Goal: Transaction & Acquisition: Book appointment/travel/reservation

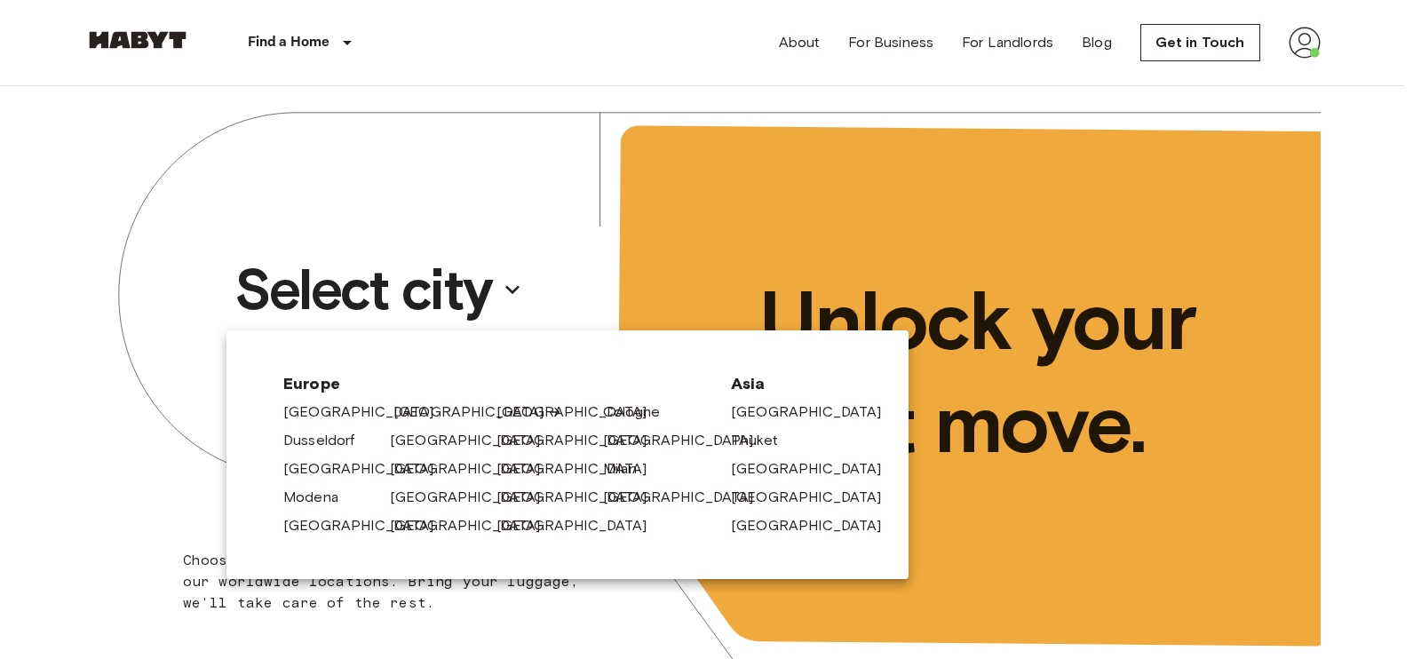
click at [426, 410] on link "[GEOGRAPHIC_DATA]" at bounding box center [477, 411] width 169 height 21
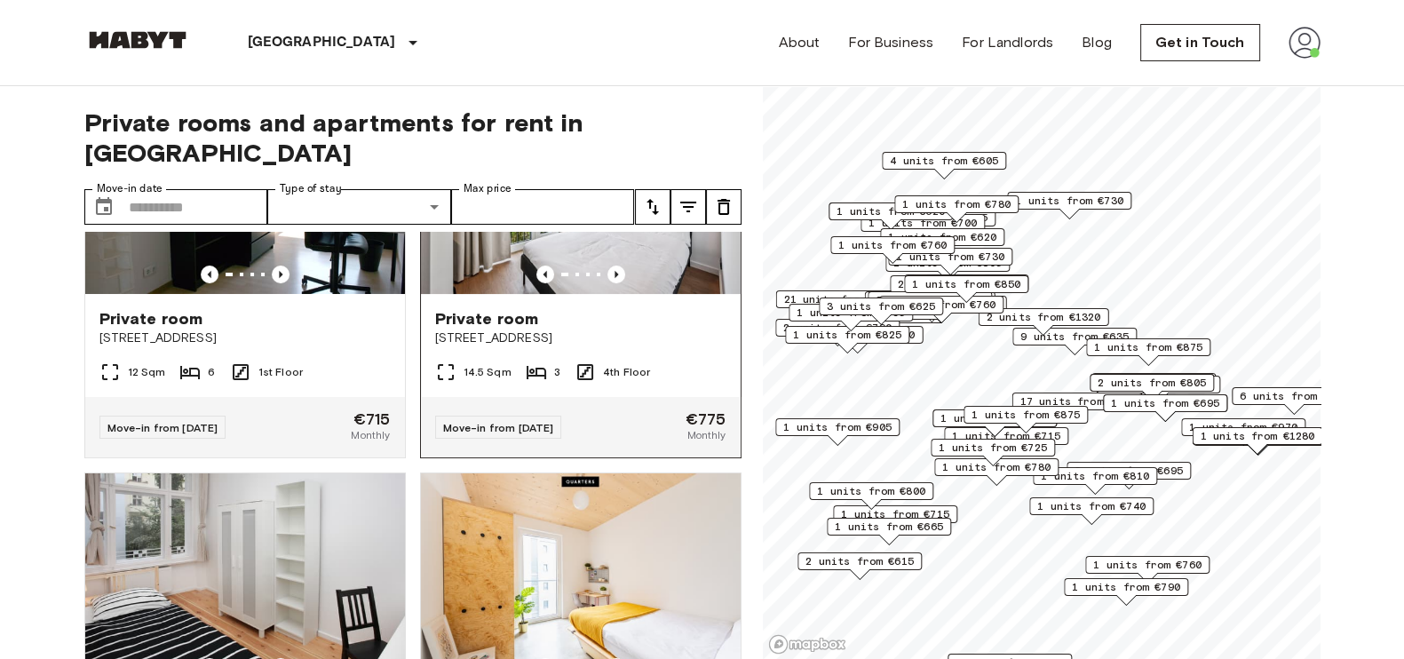
scroll to position [168, 0]
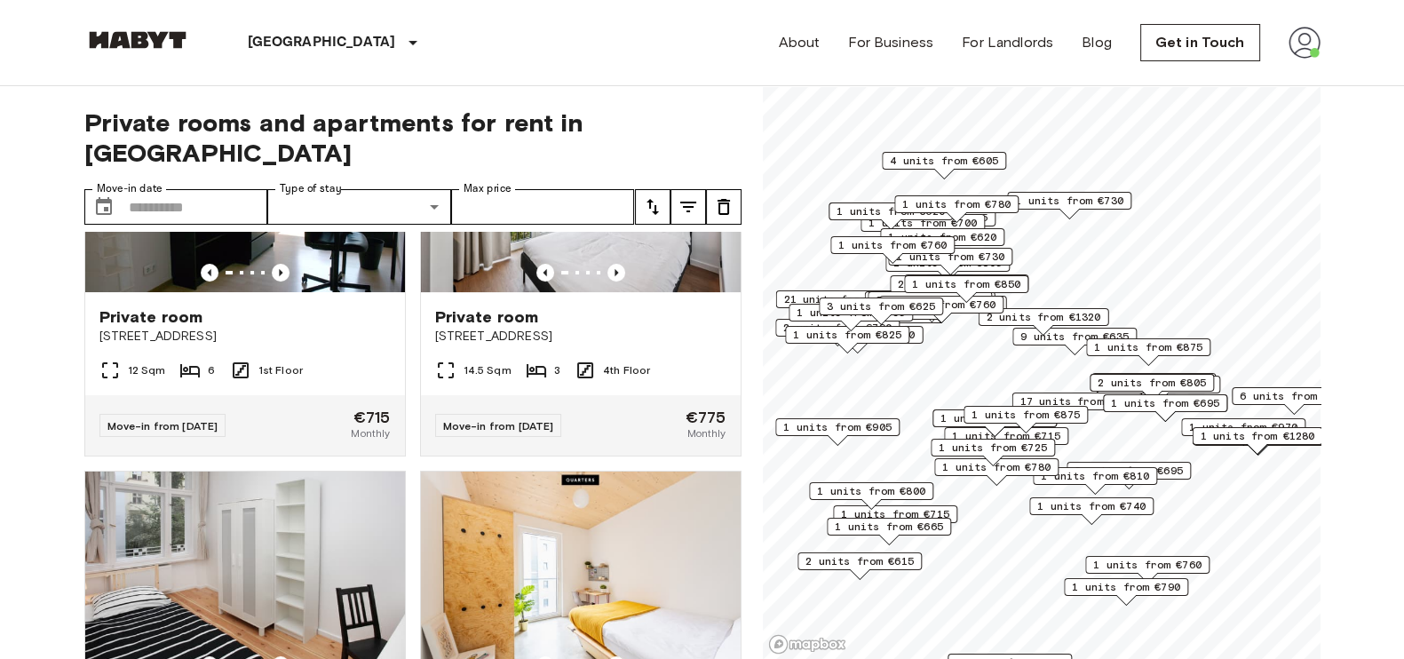
click at [824, 425] on span "1 units from €905" at bounding box center [837, 427] width 108 height 16
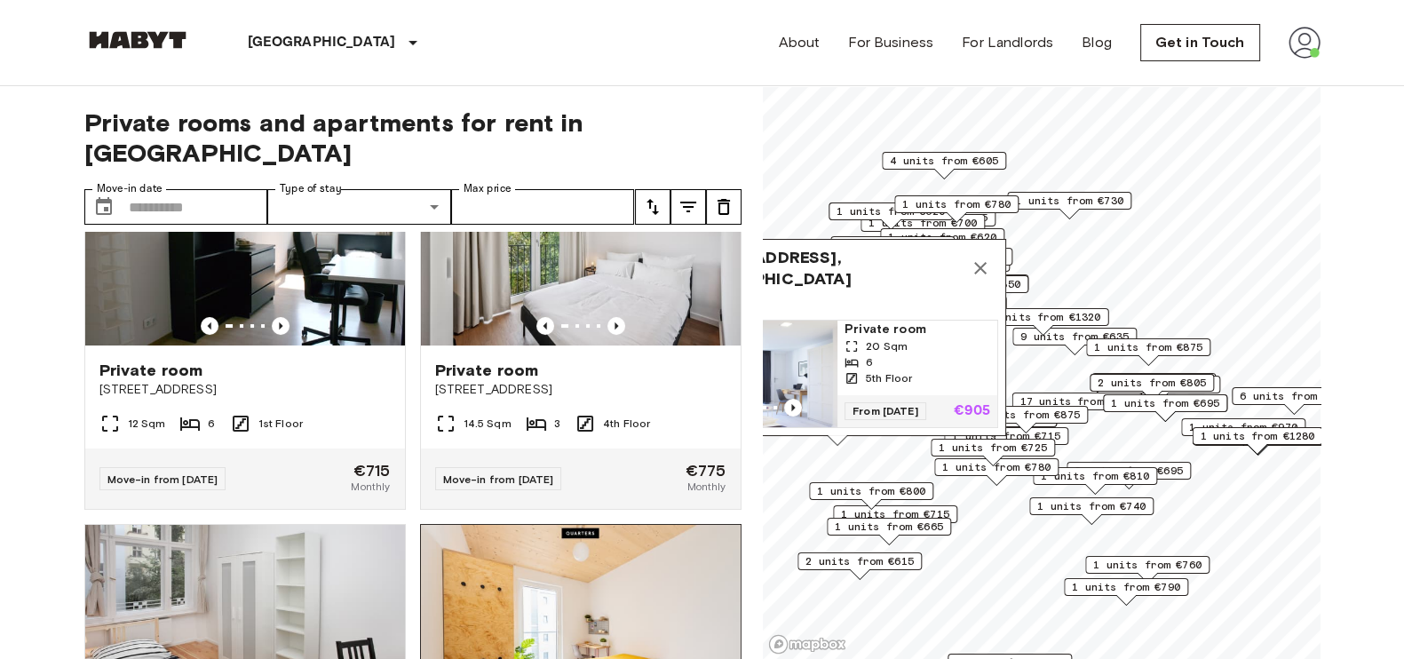
scroll to position [0, 0]
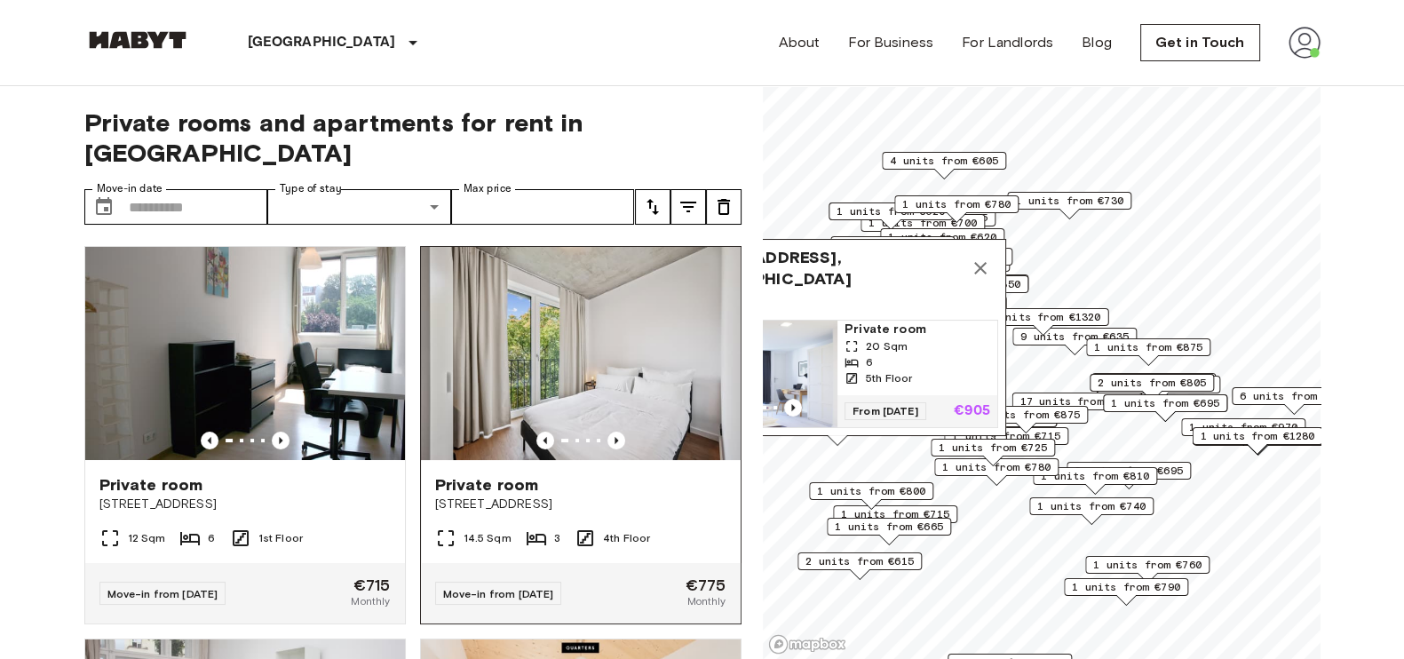
click at [599, 376] on img at bounding box center [581, 353] width 320 height 213
click at [985, 257] on icon "Map marker" at bounding box center [980, 267] width 21 height 21
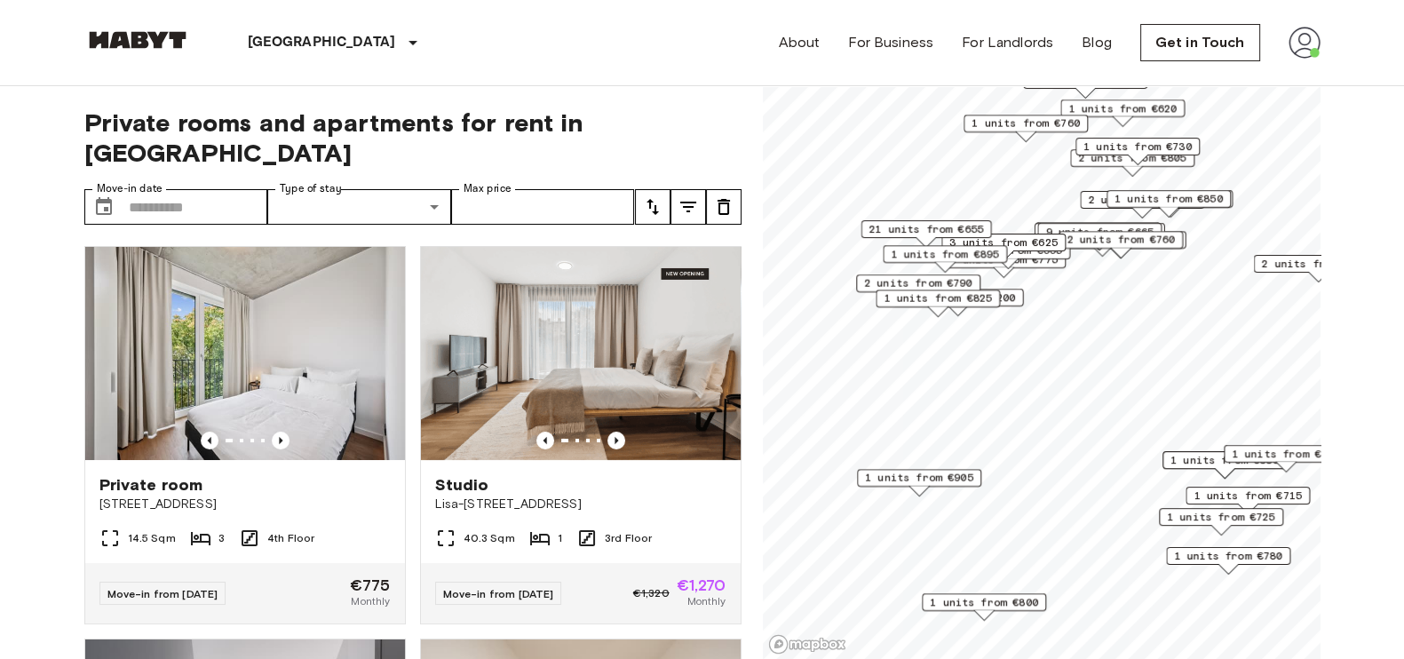
click at [917, 473] on span "1 units from €905" at bounding box center [919, 478] width 108 height 16
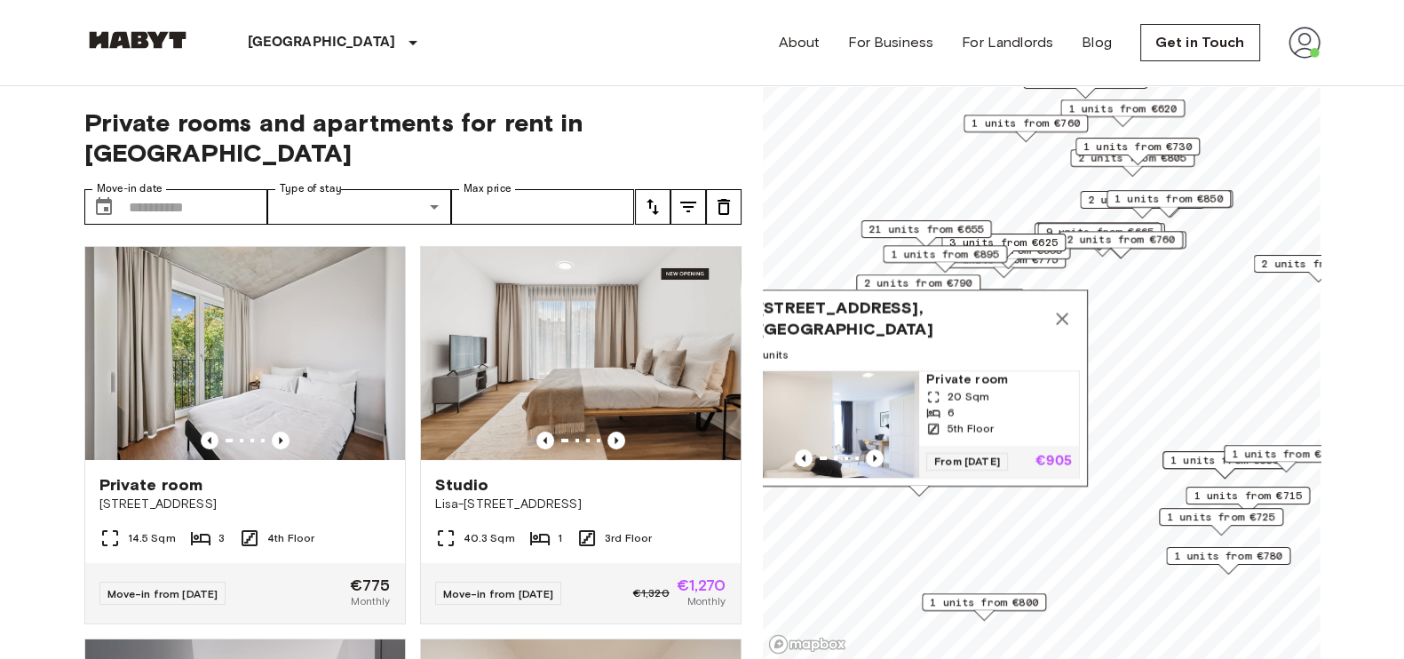
click at [935, 493] on div "[STREET_ADDRESS], [GEOGRAPHIC_DATA] 1 units Private room 20 Sqm 6 5th Floor Fro…" at bounding box center [918, 392] width 337 height 207
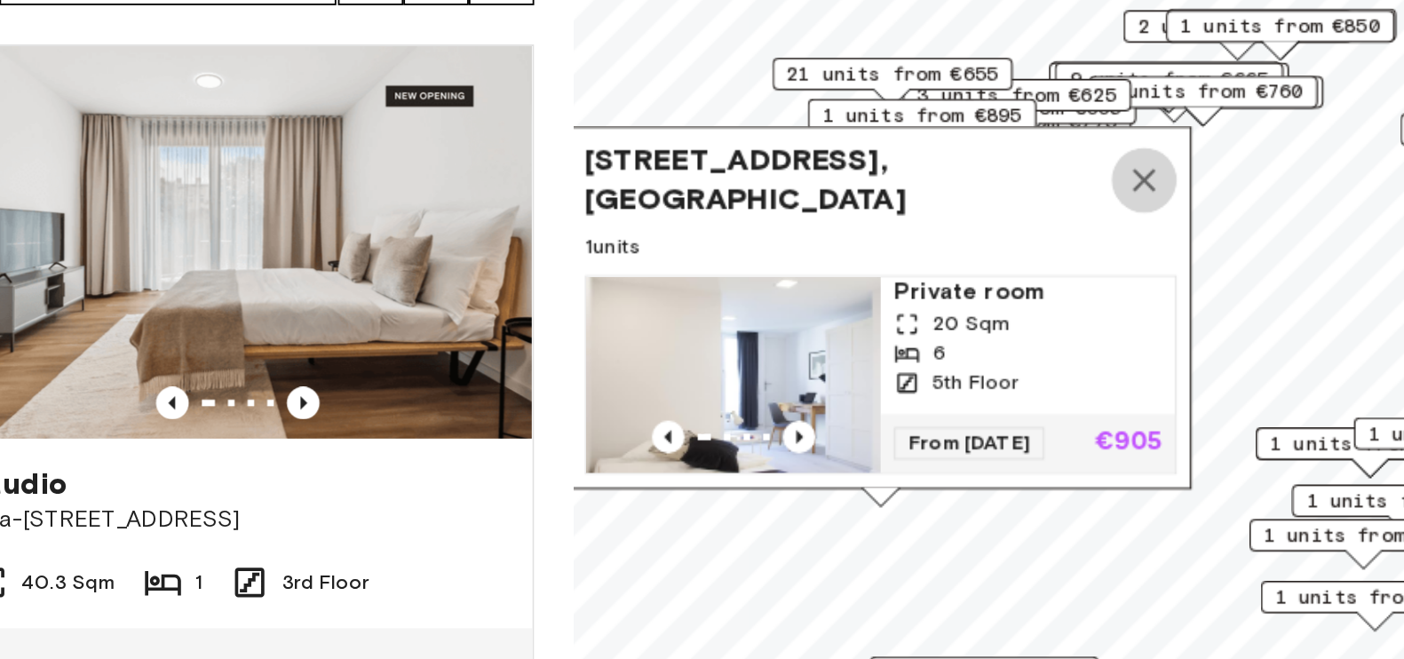
click at [1070, 313] on icon "Map marker" at bounding box center [1072, 319] width 12 height 12
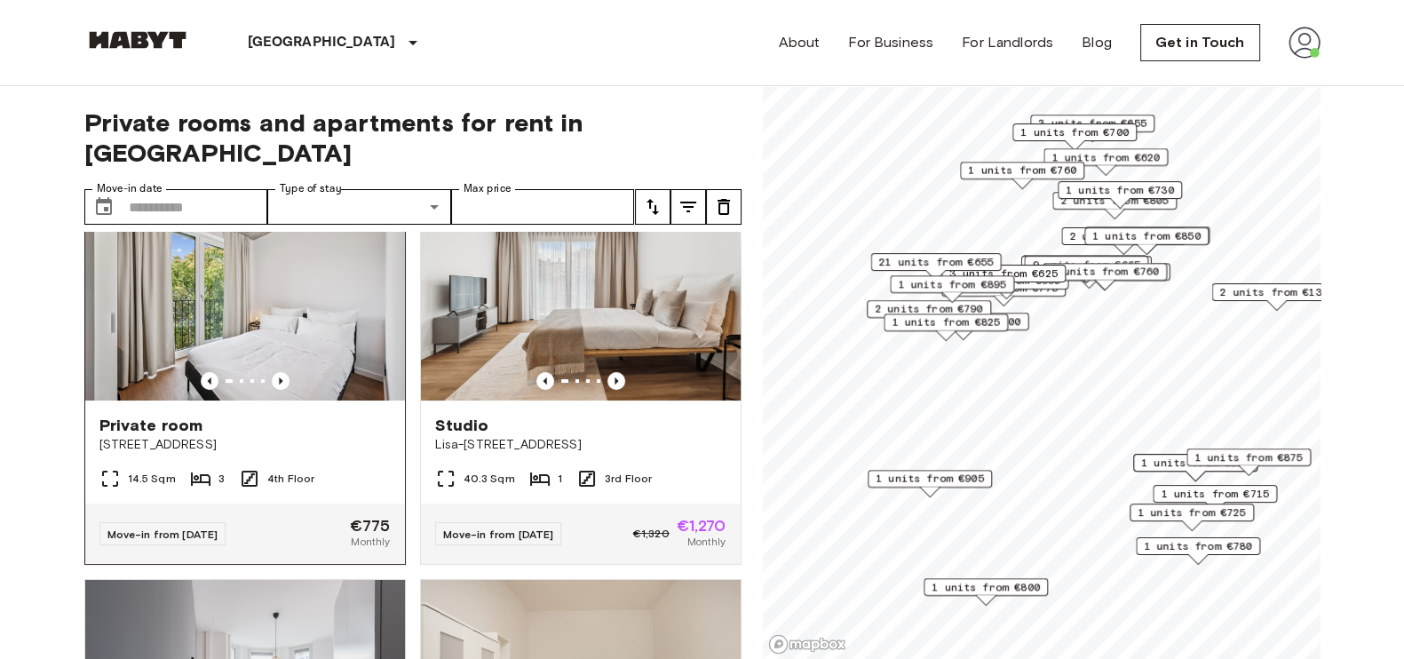
scroll to position [61, 0]
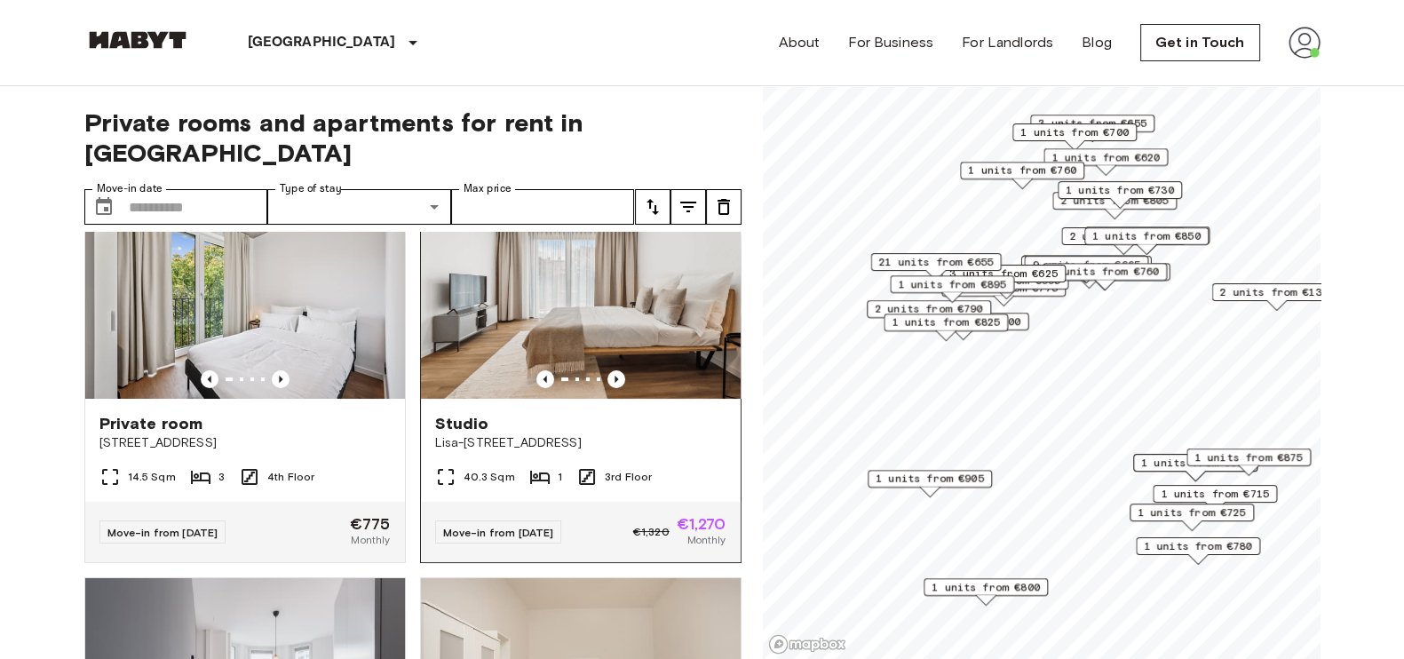
click at [563, 304] on img at bounding box center [581, 292] width 320 height 213
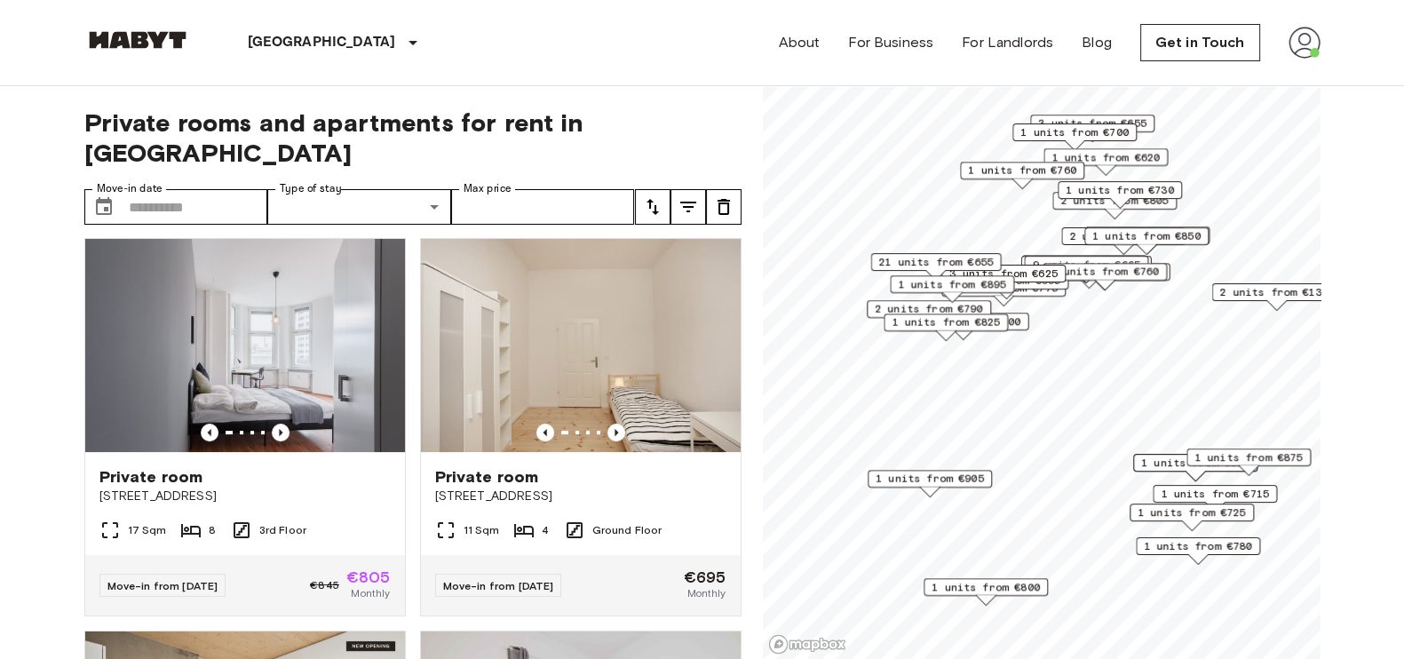
scroll to position [399, 0]
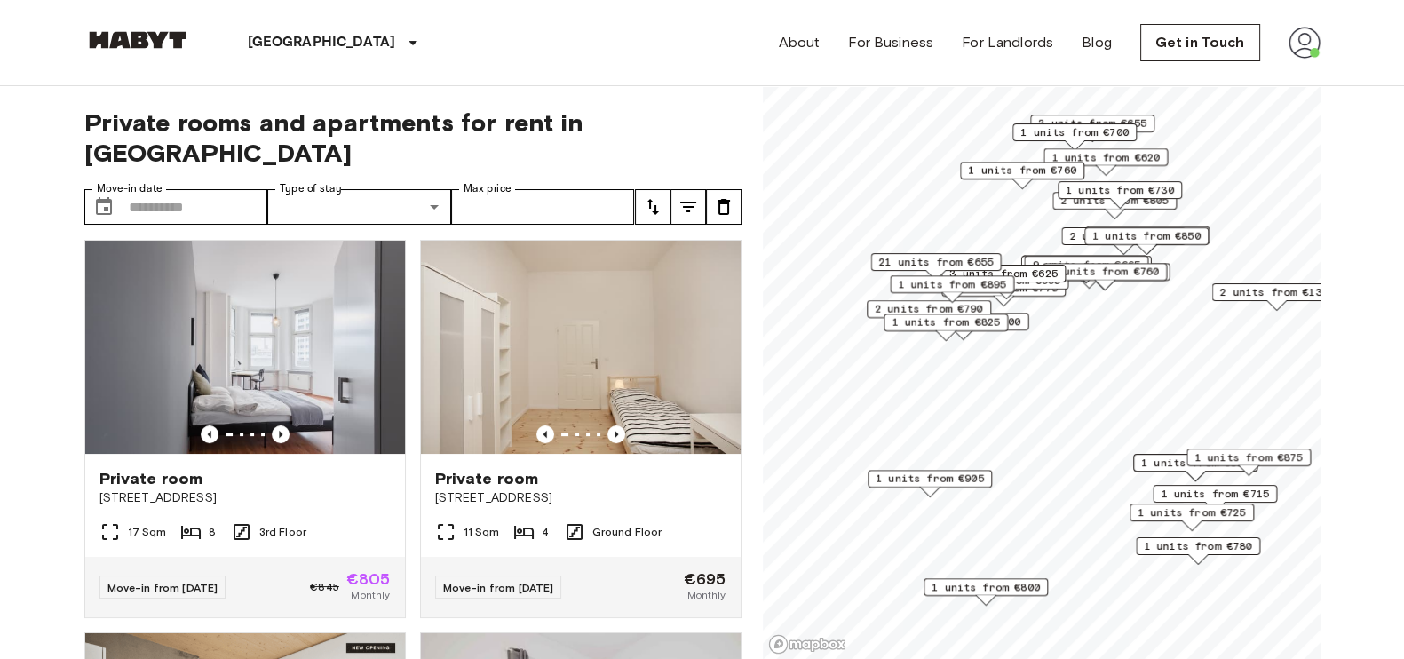
click at [978, 322] on span "1 units from €825" at bounding box center [945, 322] width 108 height 16
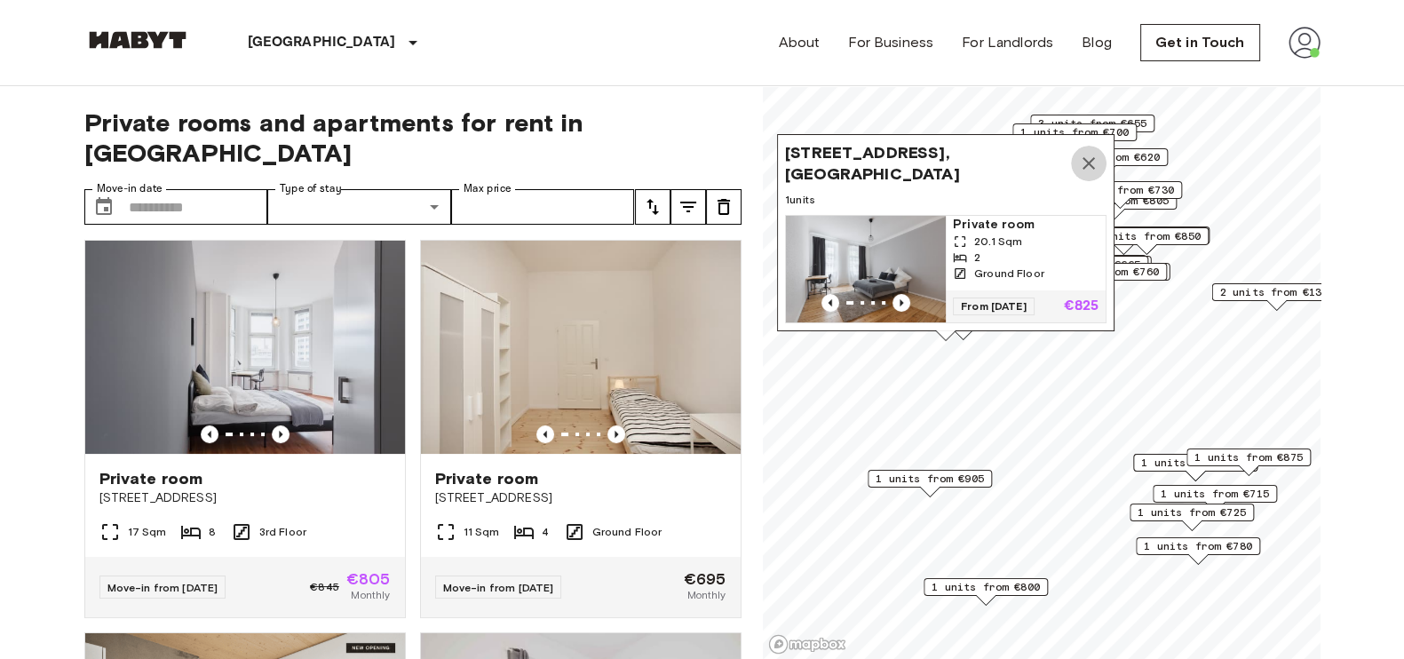
click at [1084, 146] on button "Map marker" at bounding box center [1089, 164] width 36 height 36
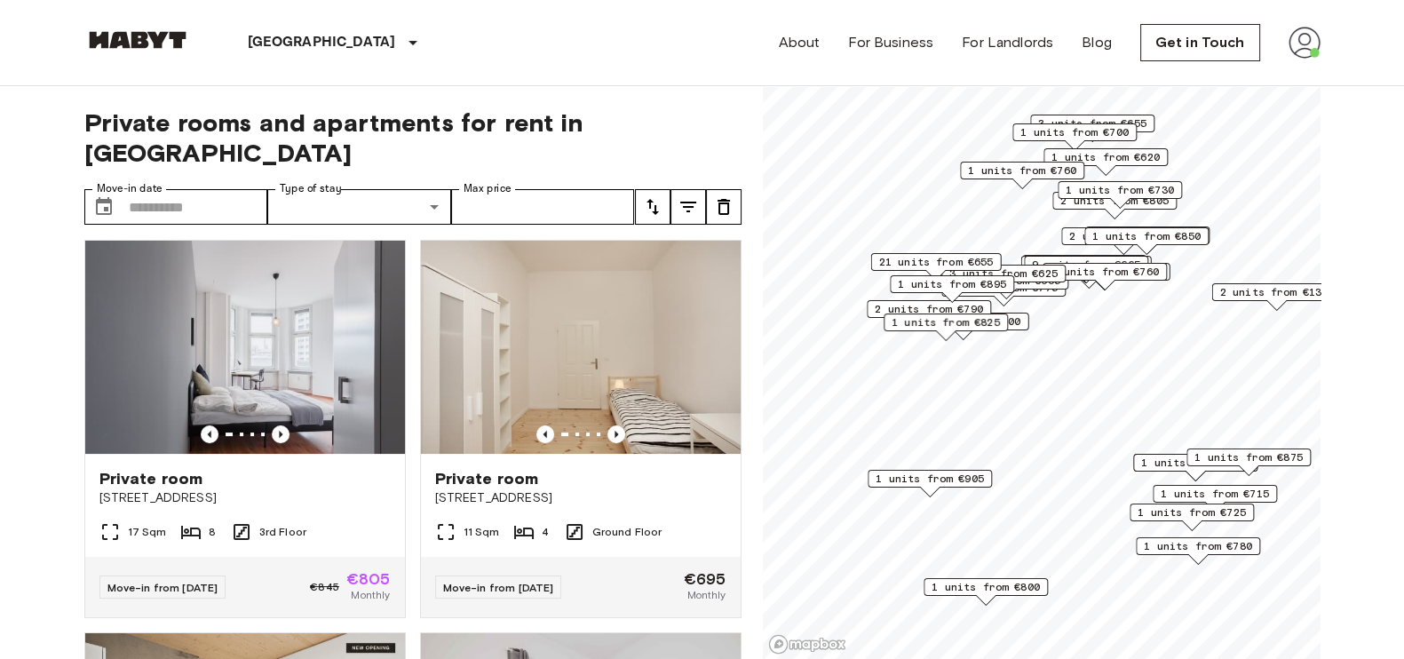
click at [1015, 318] on span "1 units from €1200" at bounding box center [963, 321] width 115 height 16
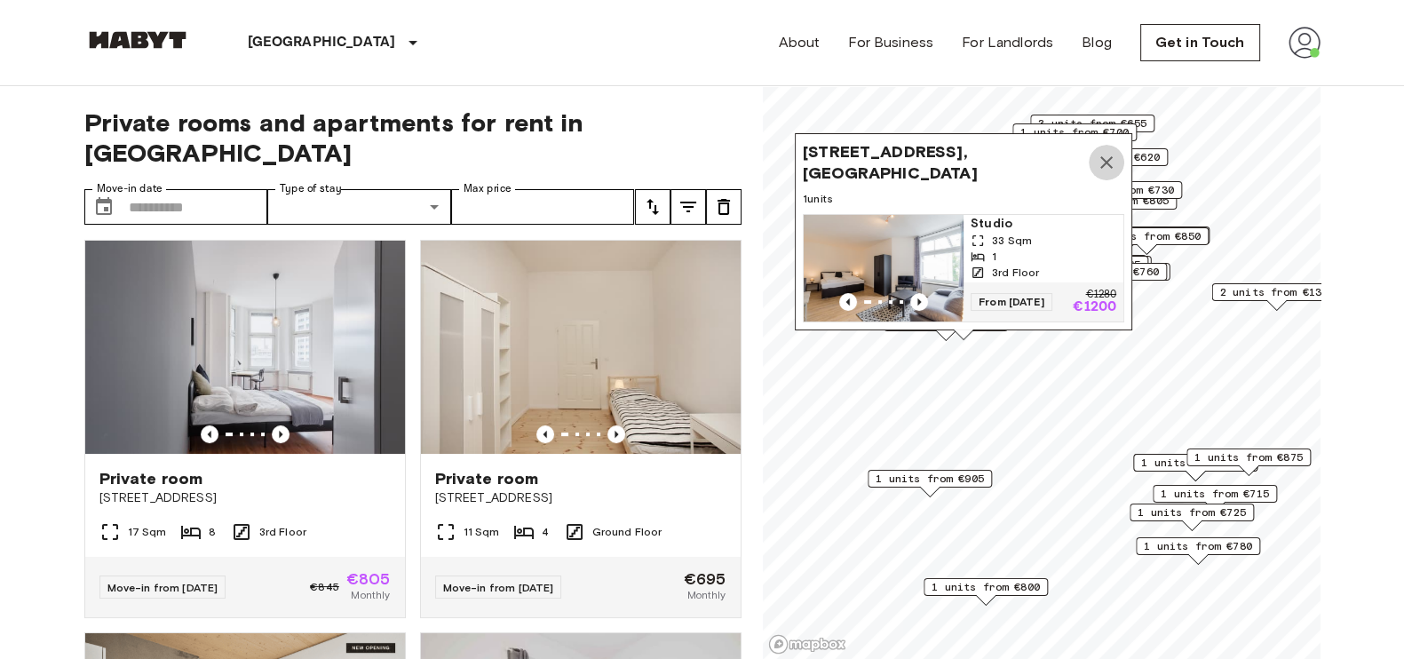
click at [1113, 152] on icon "Map marker" at bounding box center [1106, 162] width 21 height 21
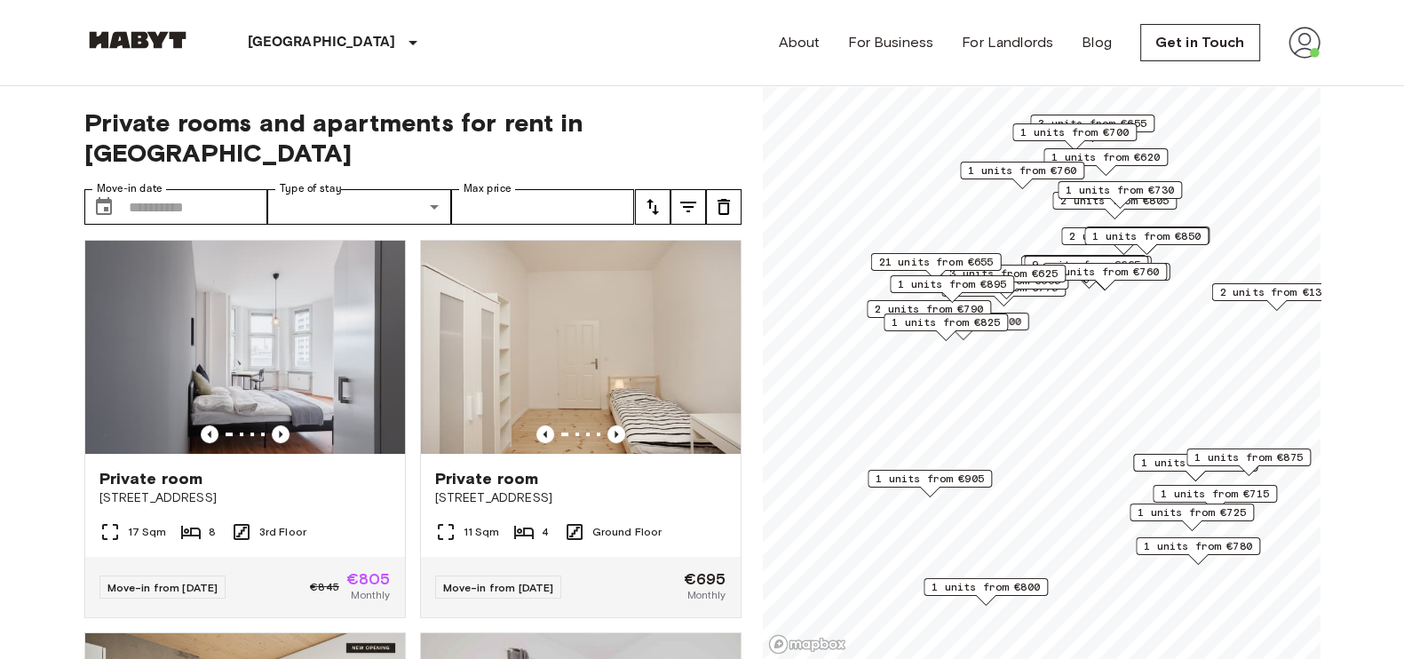
click at [959, 303] on span "2 units from €790" at bounding box center [929, 309] width 108 height 16
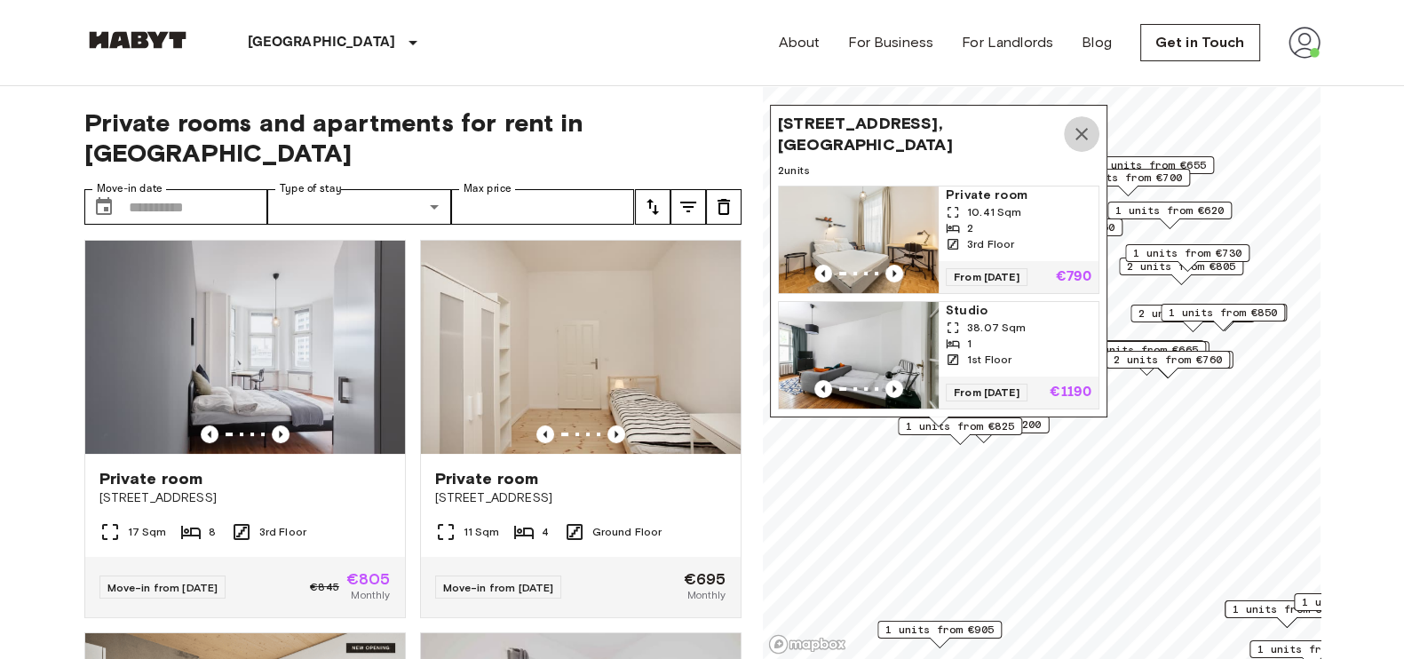
click at [1077, 128] on icon "Map marker" at bounding box center [1081, 134] width 12 height 12
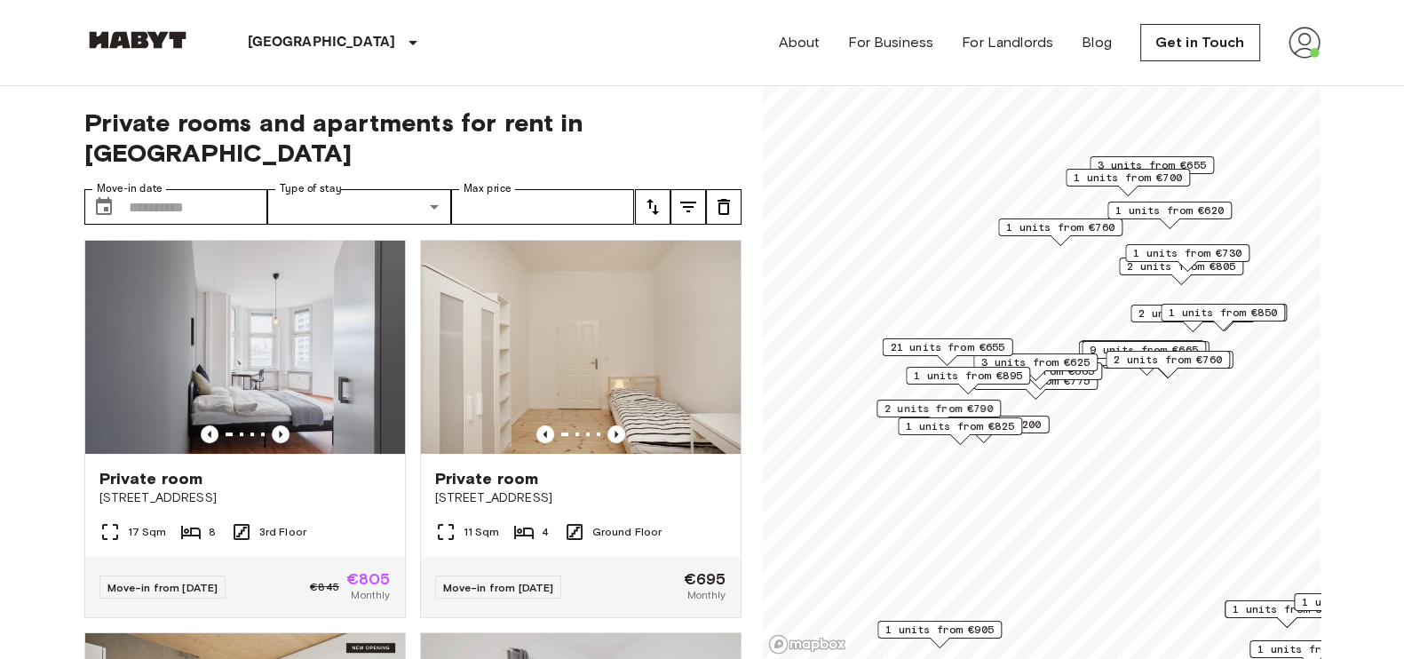
click at [1010, 372] on span "1 units from €895" at bounding box center [968, 376] width 108 height 16
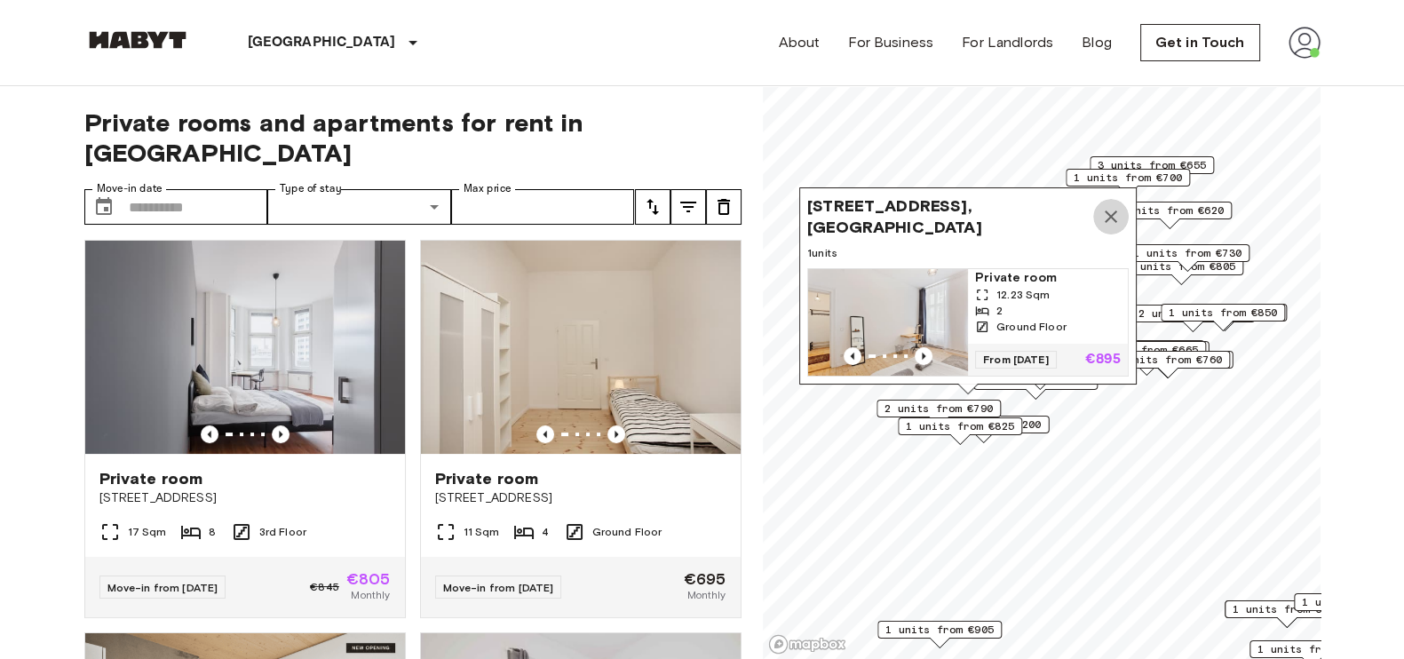
click at [1101, 206] on icon "Map marker" at bounding box center [1110, 216] width 21 height 21
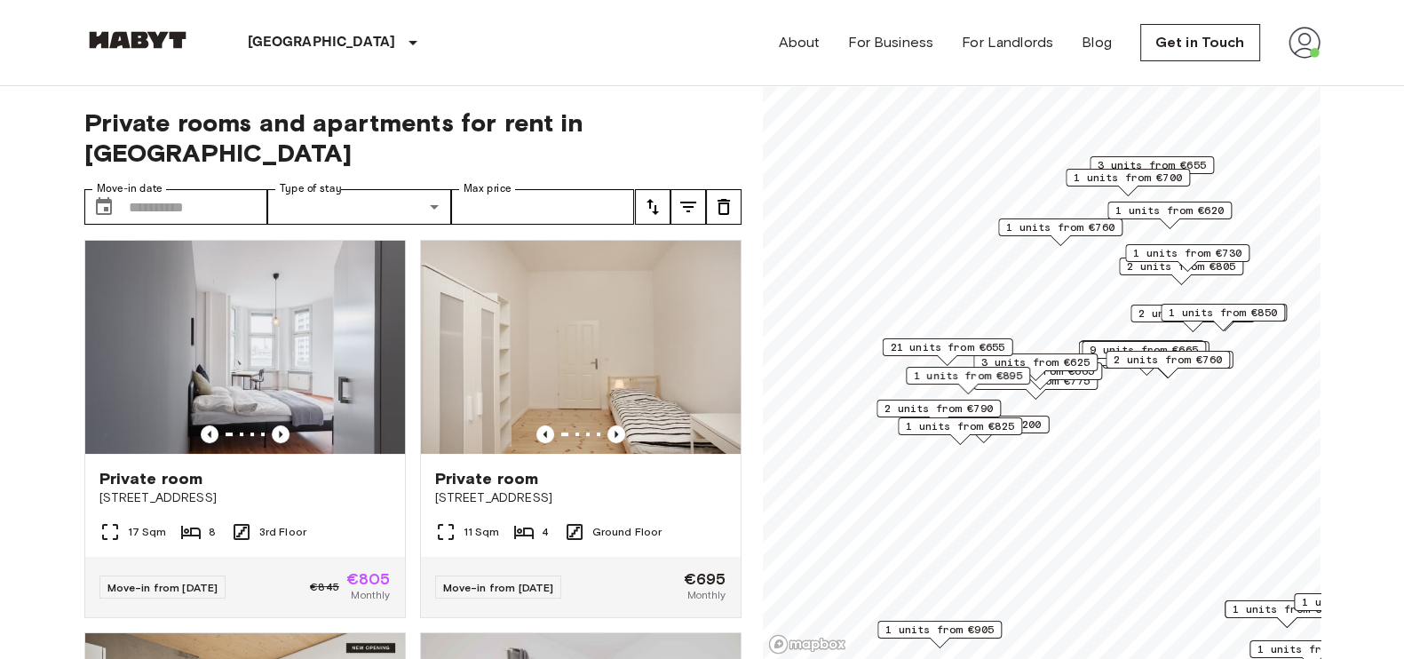
click at [1051, 354] on span "3 units from €625" at bounding box center [1035, 362] width 108 height 16
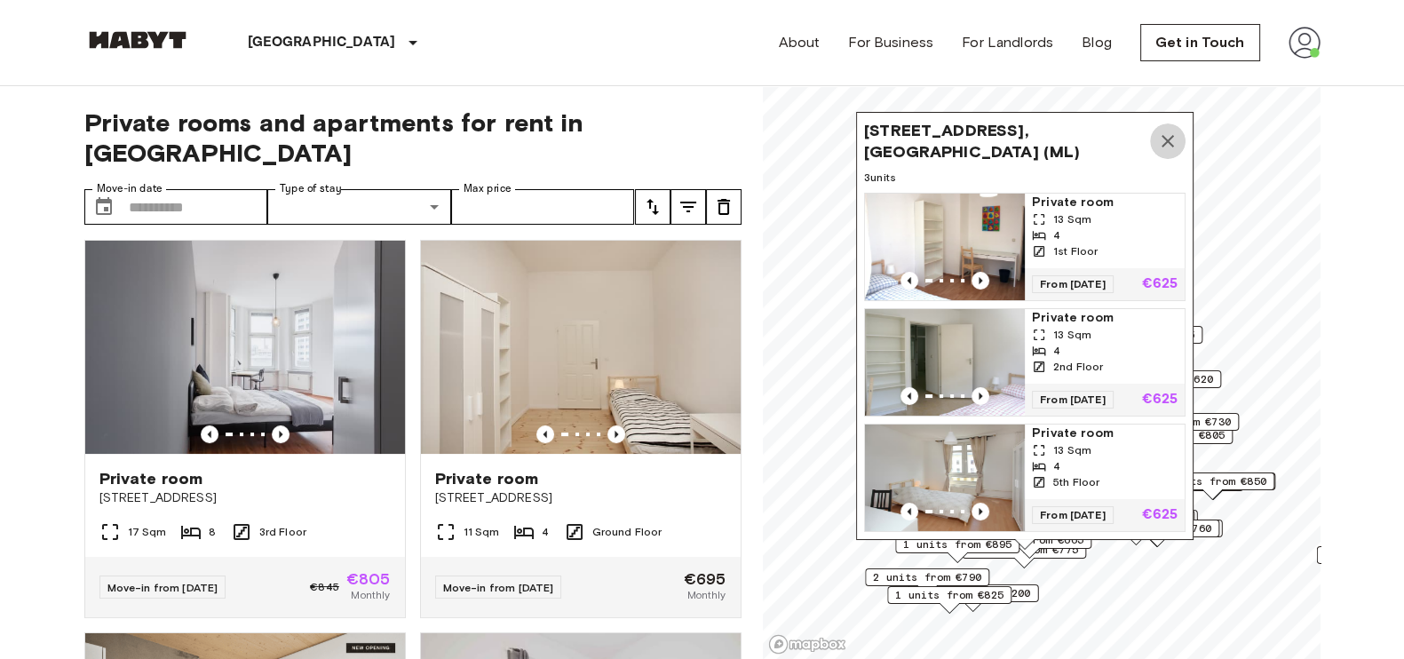
click at [1160, 131] on icon "Map marker" at bounding box center [1167, 141] width 21 height 21
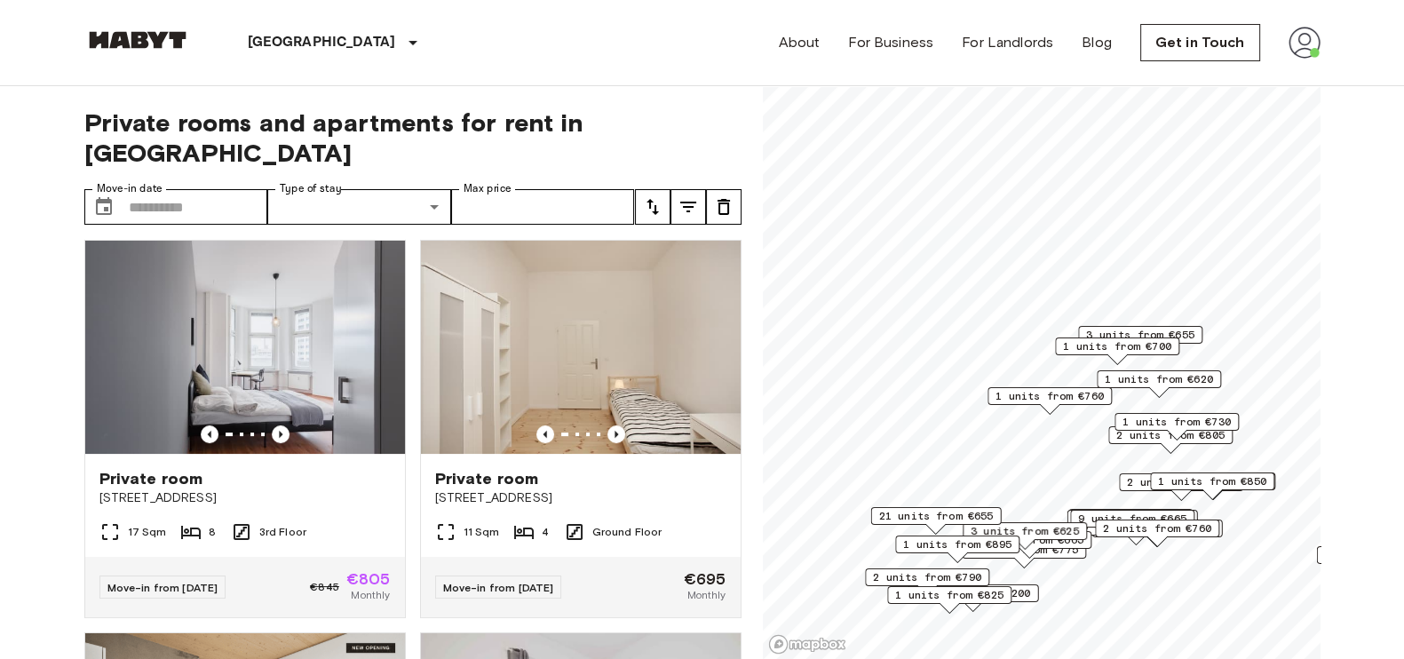
click at [1073, 543] on div "3 units from €625" at bounding box center [1024, 536] width 124 height 28
click at [1070, 543] on div "3 units from €625" at bounding box center [1024, 536] width 124 height 28
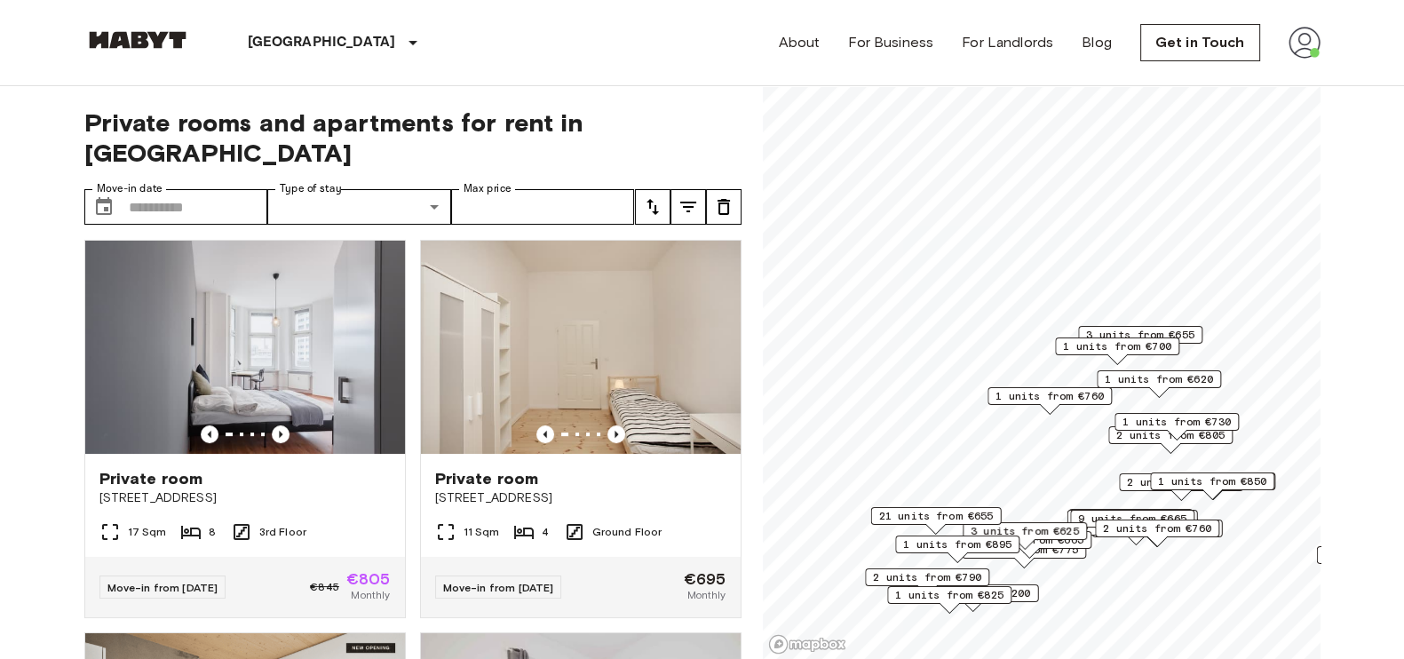
click at [1070, 543] on div "3 units from €625" at bounding box center [1024, 536] width 124 height 28
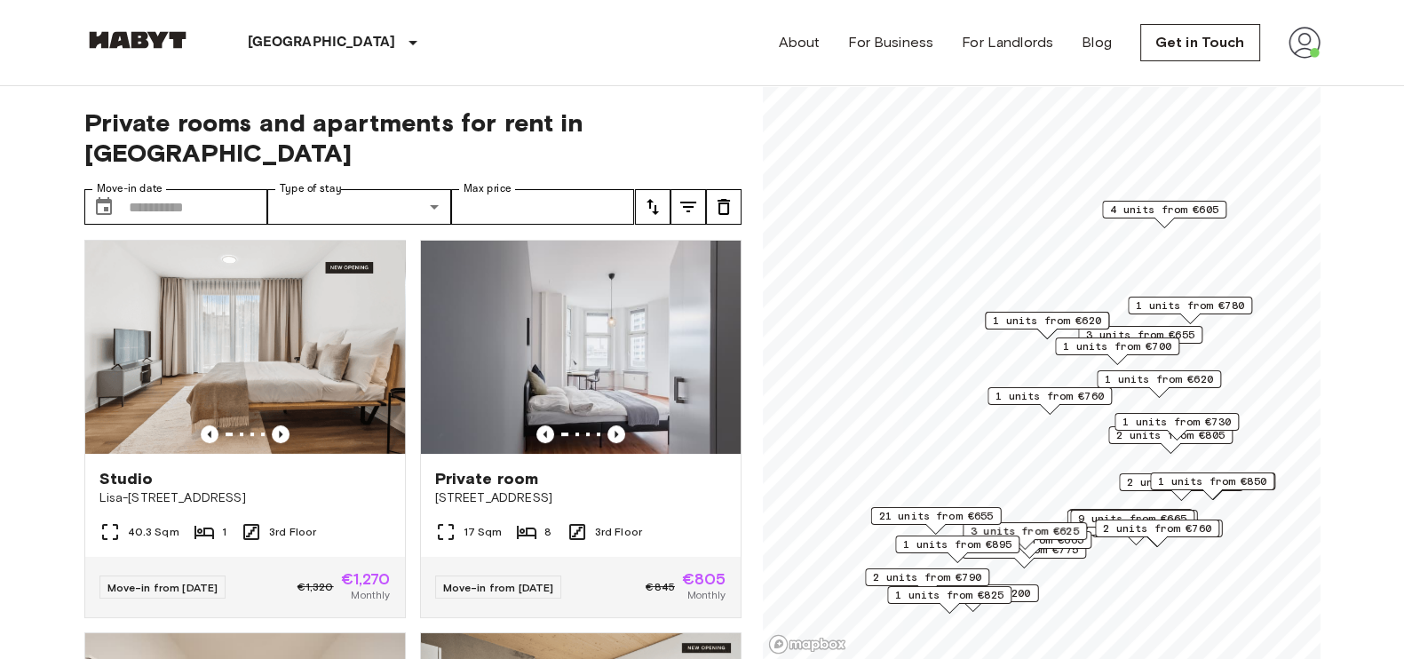
click at [1070, 543] on div "3 units from €625" at bounding box center [1024, 536] width 124 height 28
click at [1070, 554] on div "4 units from €665" at bounding box center [1029, 545] width 124 height 28
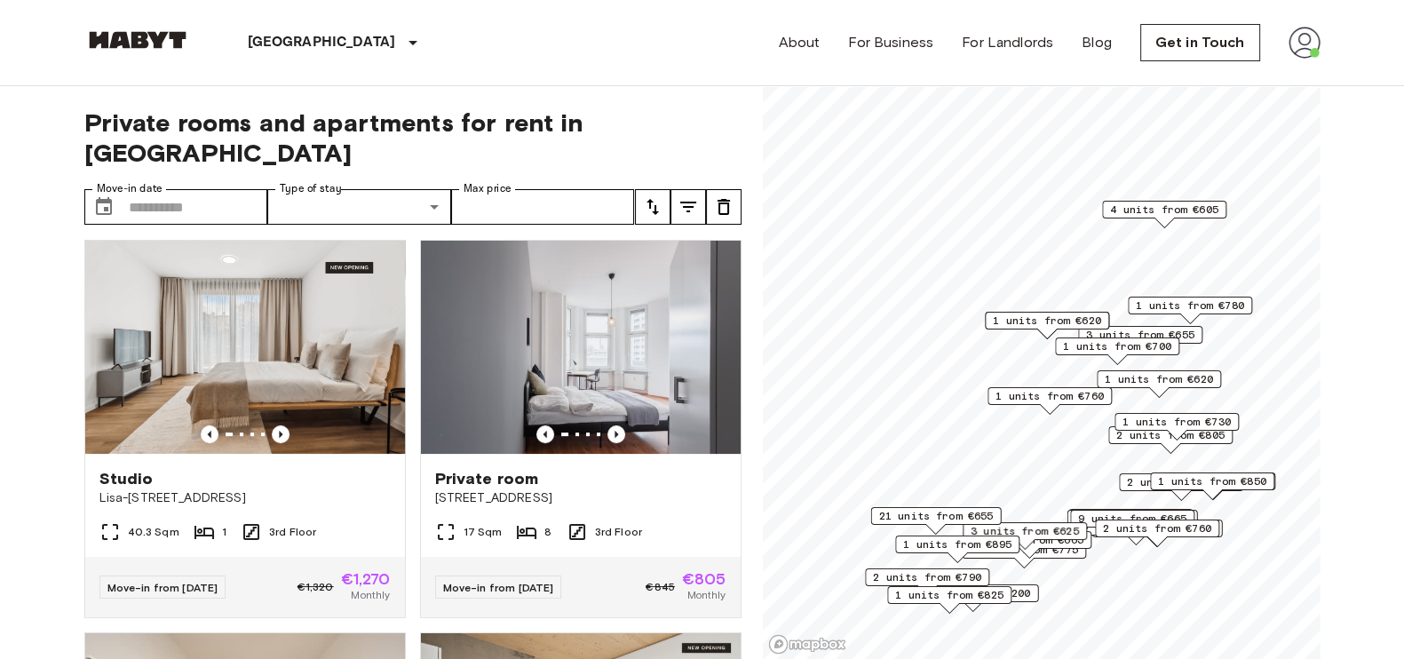
click at [1070, 554] on div "4 units from €665" at bounding box center [1029, 545] width 124 height 28
click at [599, 381] on img at bounding box center [581, 347] width 320 height 213
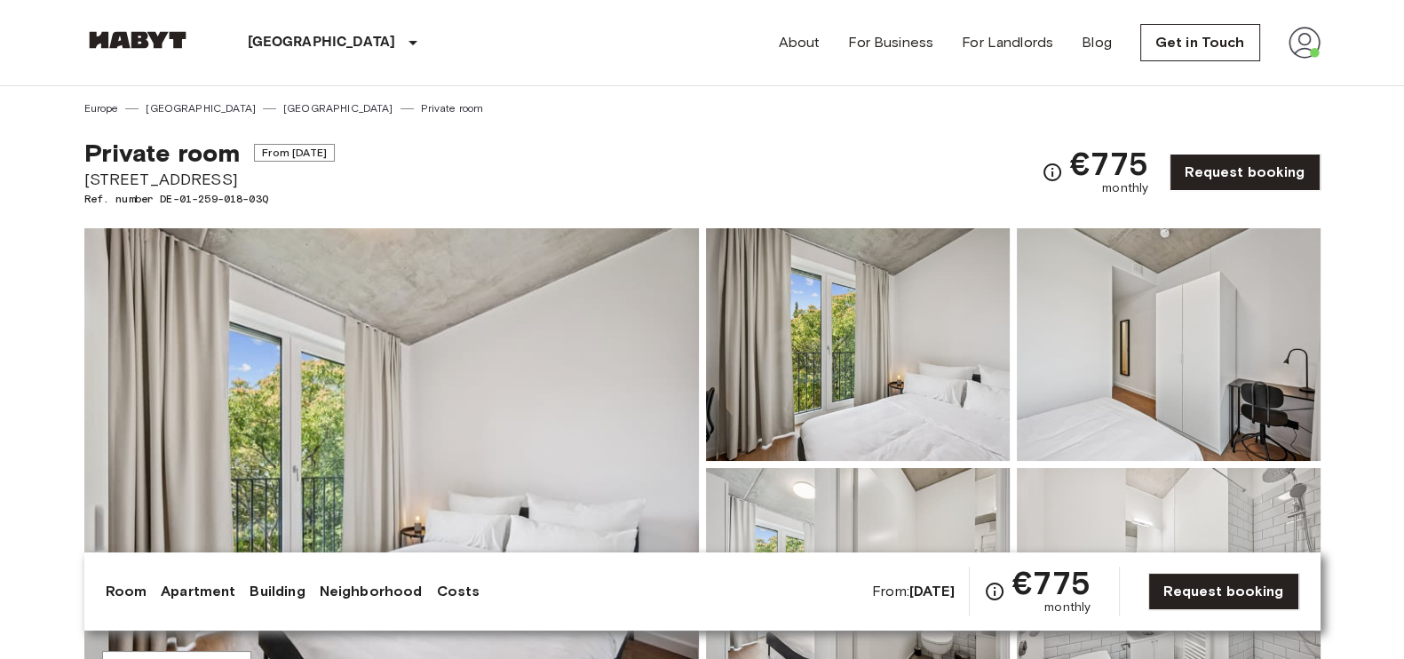
click at [186, 179] on span "Stromstraße 48" at bounding box center [209, 179] width 250 height 23
copy span "Stromstraße 48"
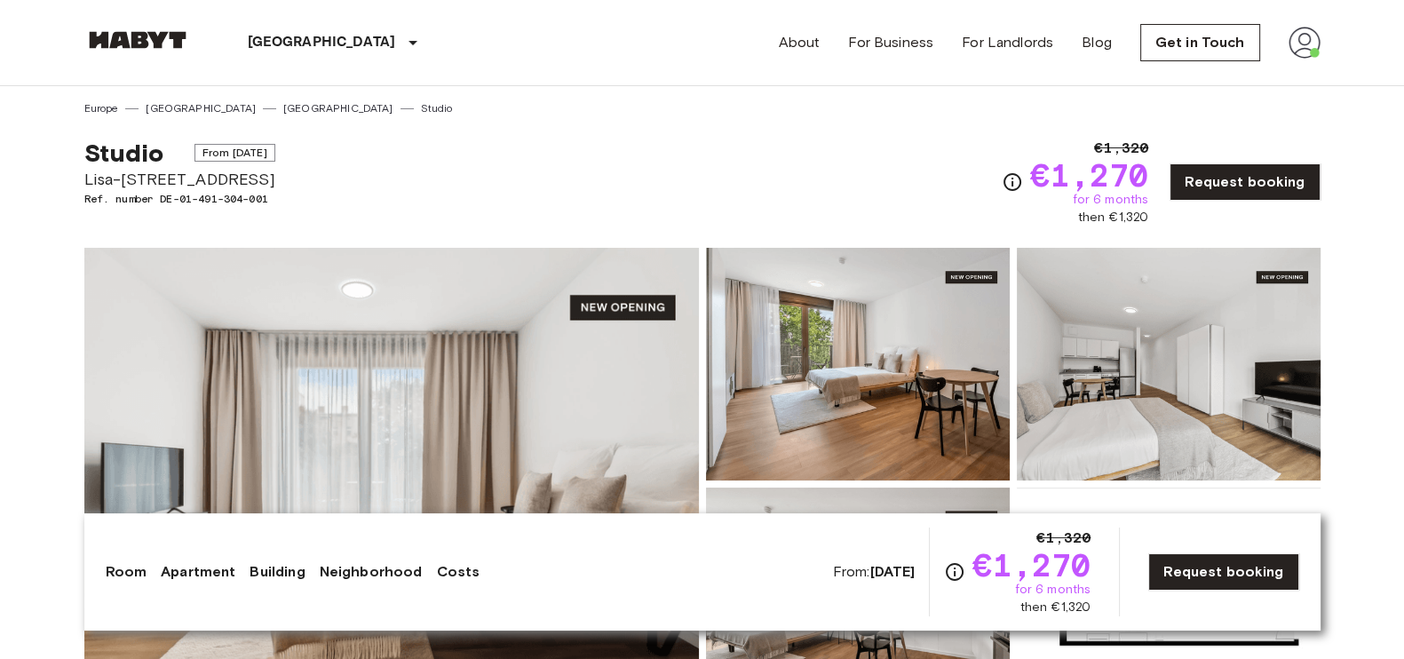
click at [167, 178] on span "Lisa-[STREET_ADDRESS]" at bounding box center [179, 179] width 191 height 23
copy span "Lisa-[STREET_ADDRESS]"
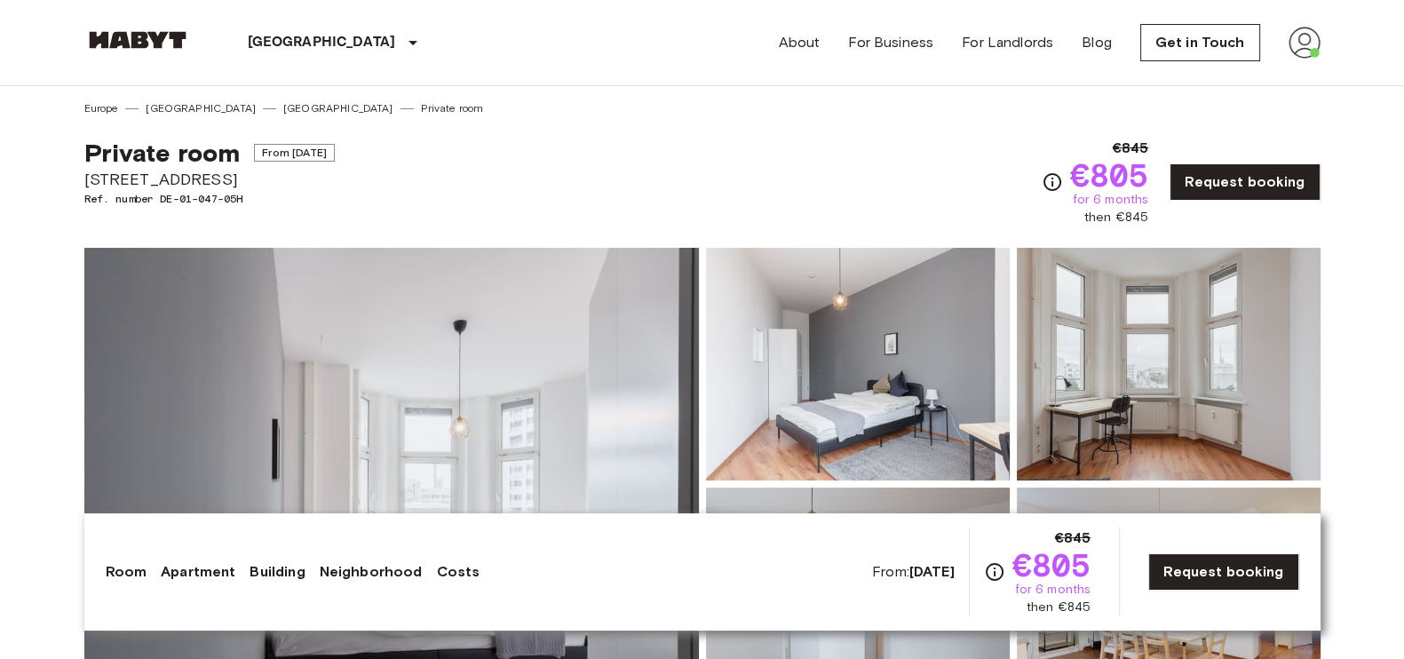
click at [170, 183] on span "[STREET_ADDRESS]" at bounding box center [209, 179] width 250 height 23
drag, startPoint x: 0, startPoint y: 0, endPoint x: 170, endPoint y: 183, distance: 249.4
click at [170, 183] on span "[STREET_ADDRESS]" at bounding box center [209, 179] width 250 height 23
copy span "[STREET_ADDRESS]"
